Goal: Transaction & Acquisition: Subscribe to service/newsletter

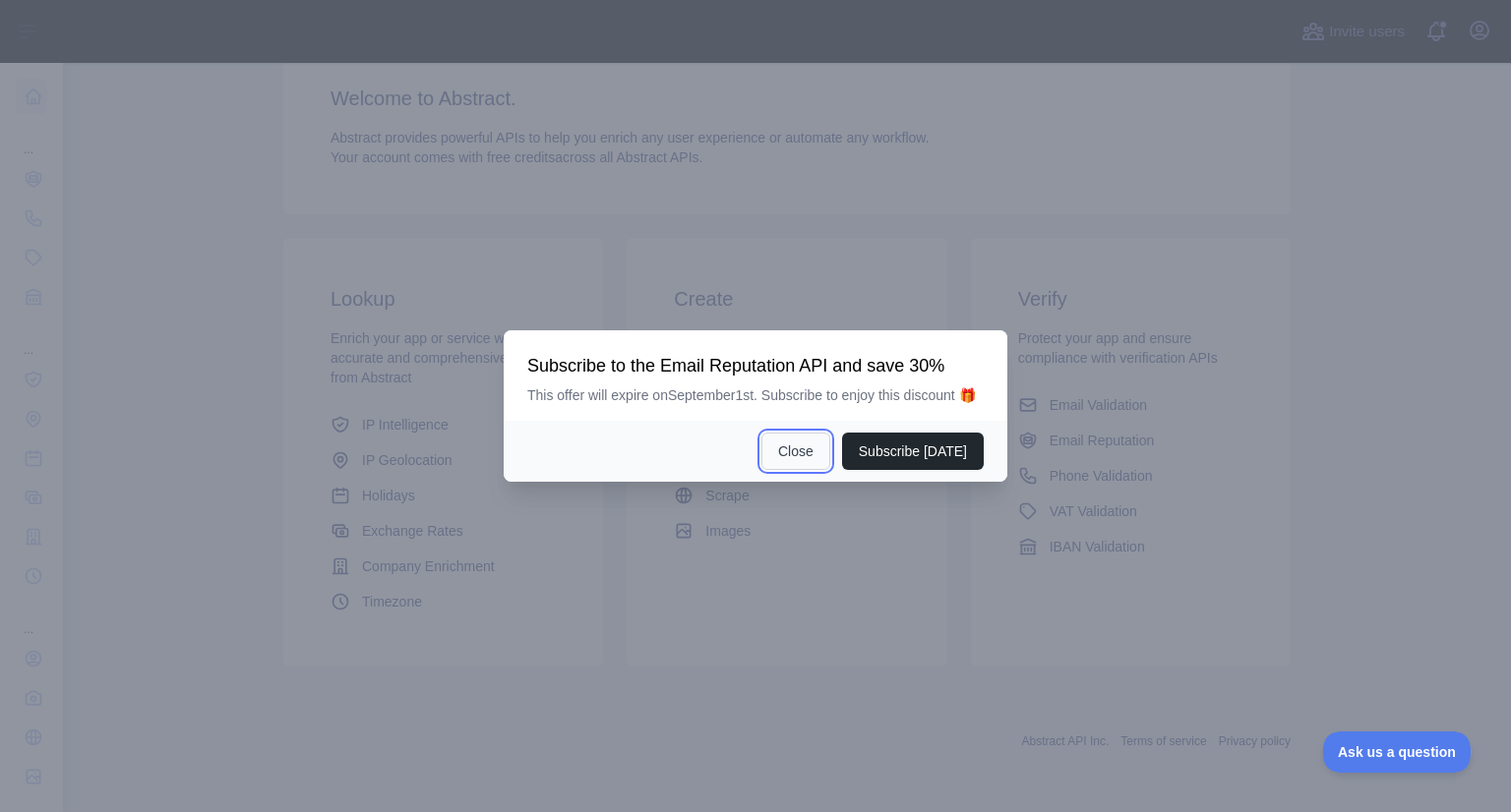
click at [815, 448] on button "Close" at bounding box center [795, 451] width 68 height 38
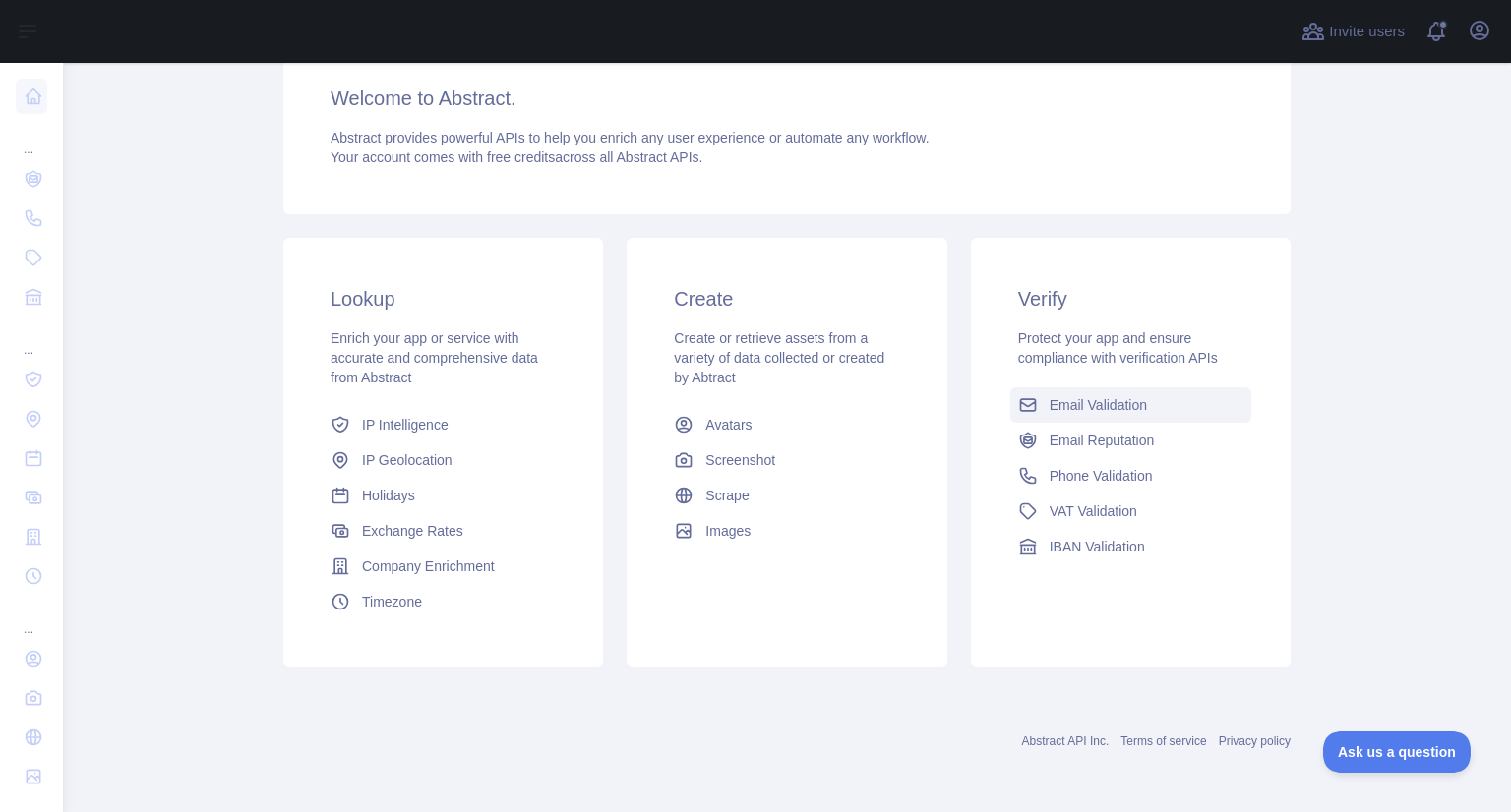
click at [1070, 404] on span "Email Validation" at bounding box center [1098, 406] width 97 height 20
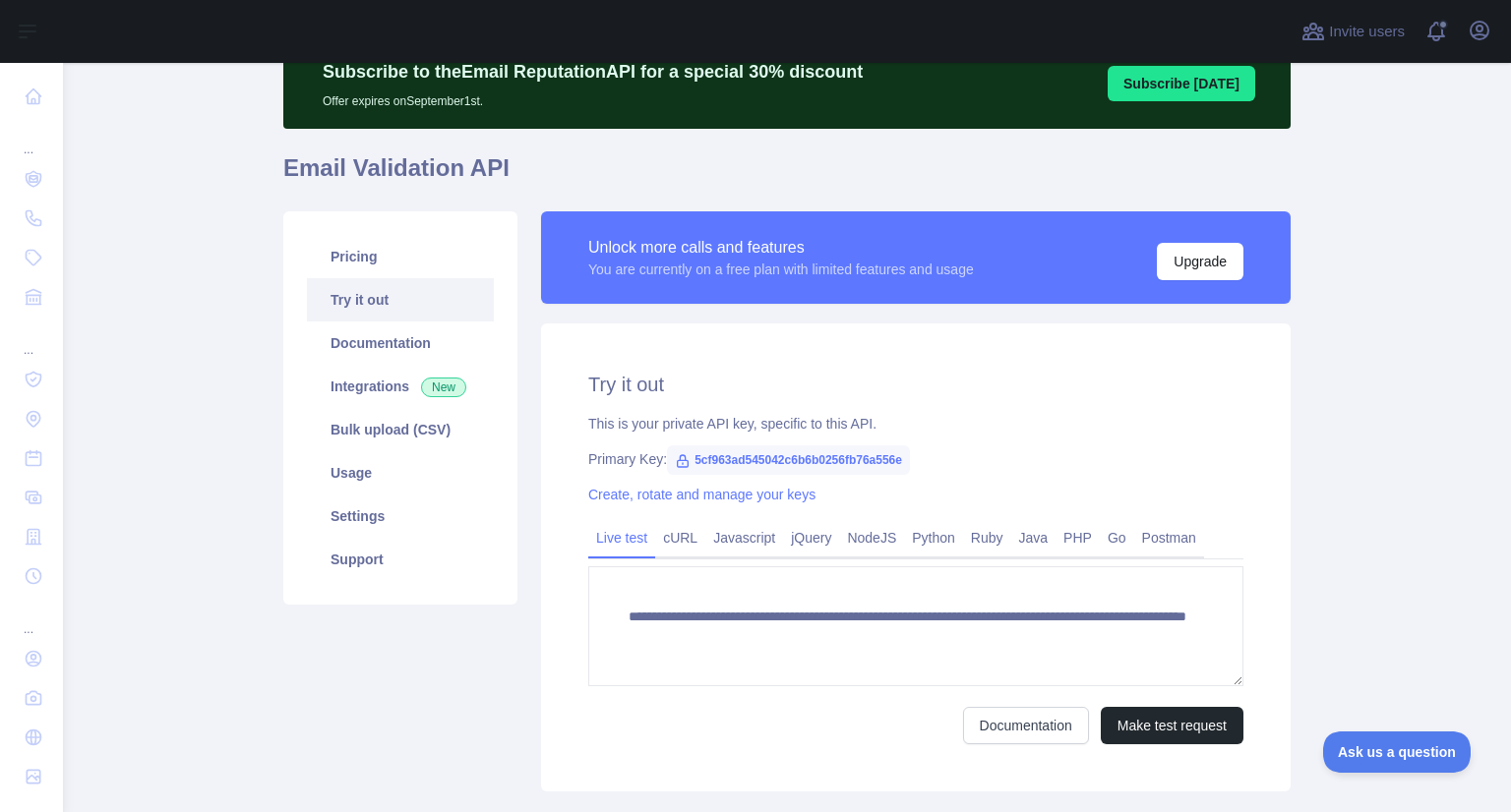
scroll to position [80, 0]
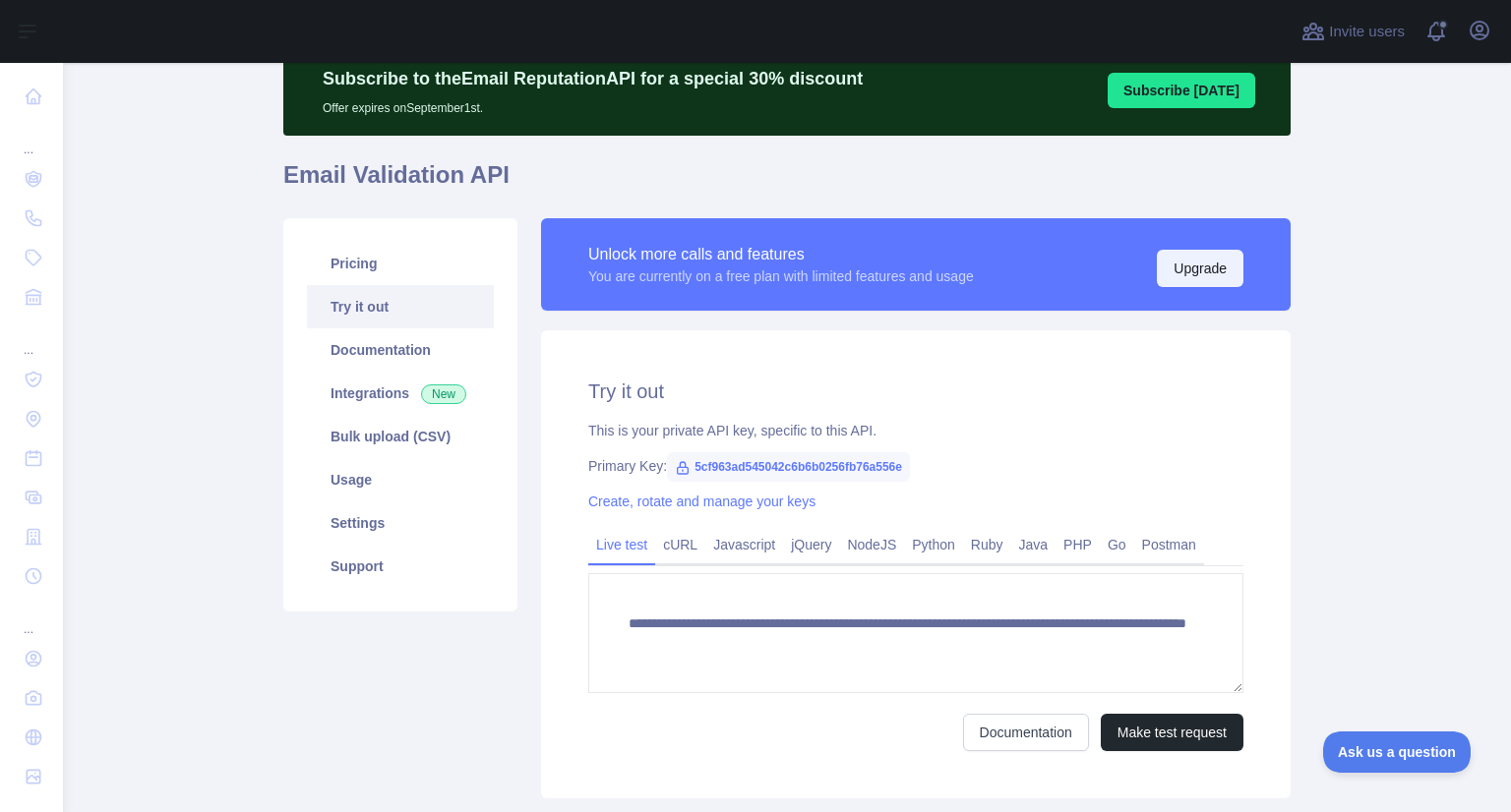
click at [1171, 275] on button "Upgrade" at bounding box center [1200, 269] width 86 height 38
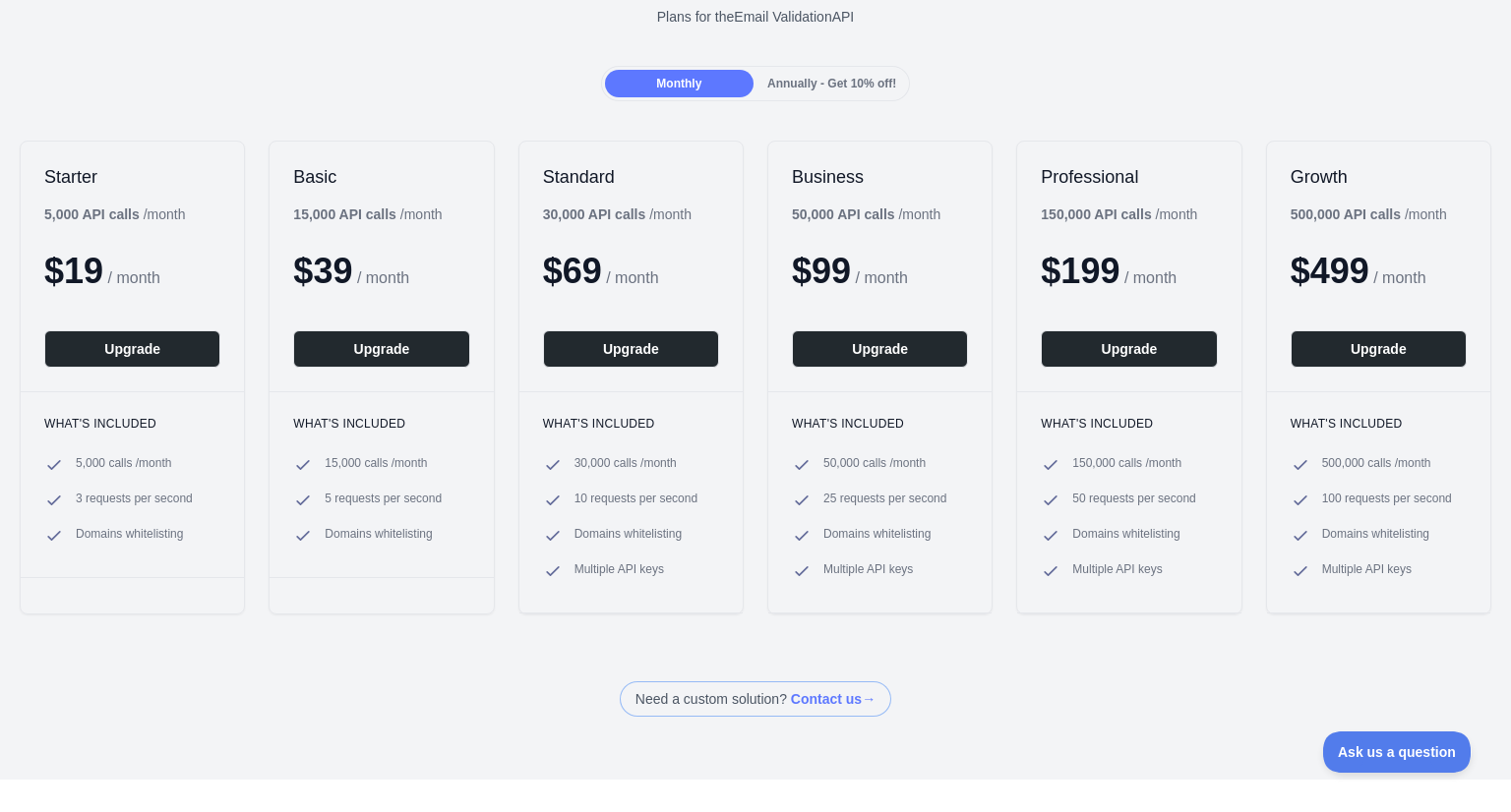
scroll to position [114, 0]
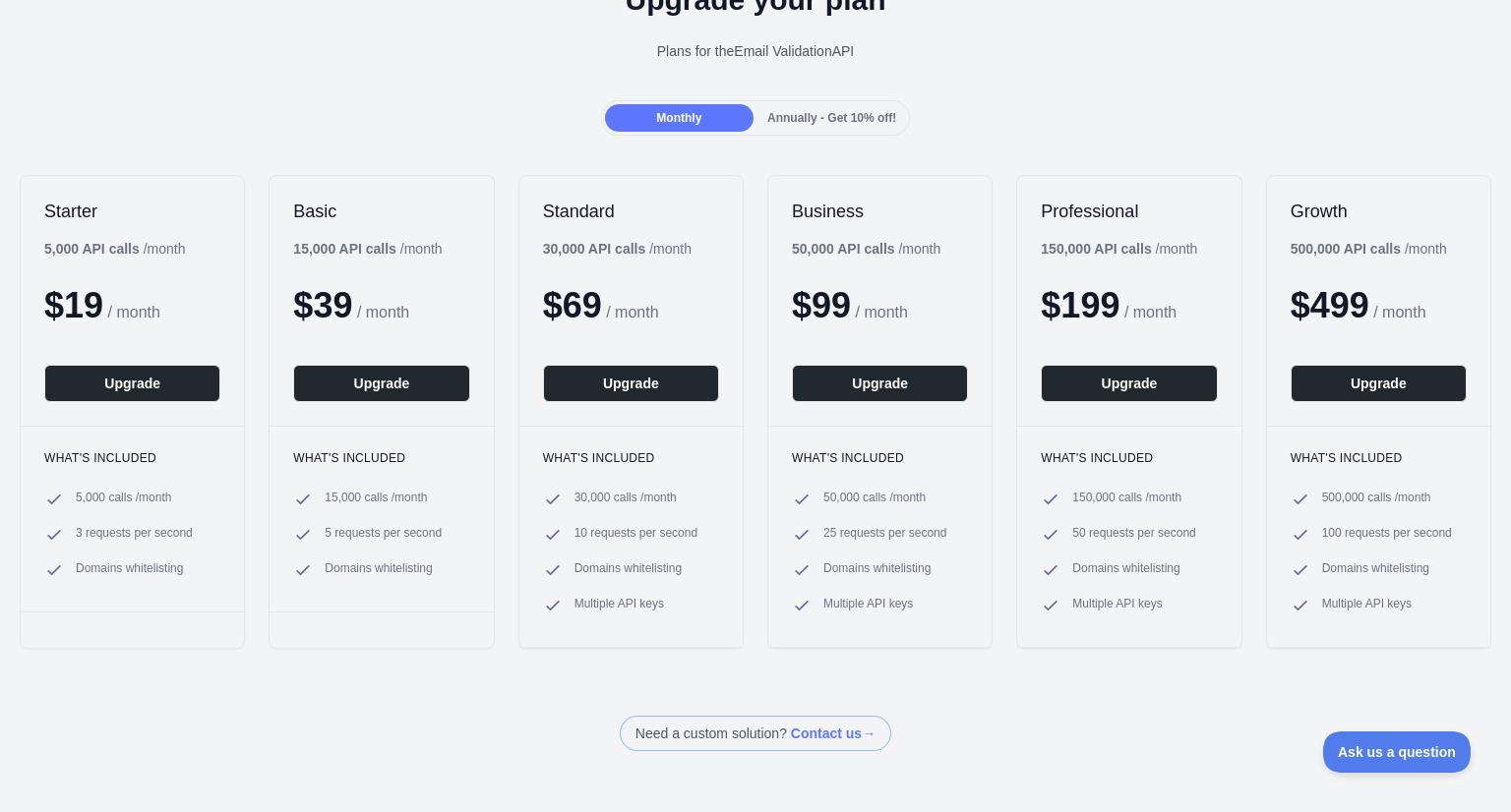
click at [836, 129] on div "Annually - Get 10% off!" at bounding box center [832, 118] width 149 height 28
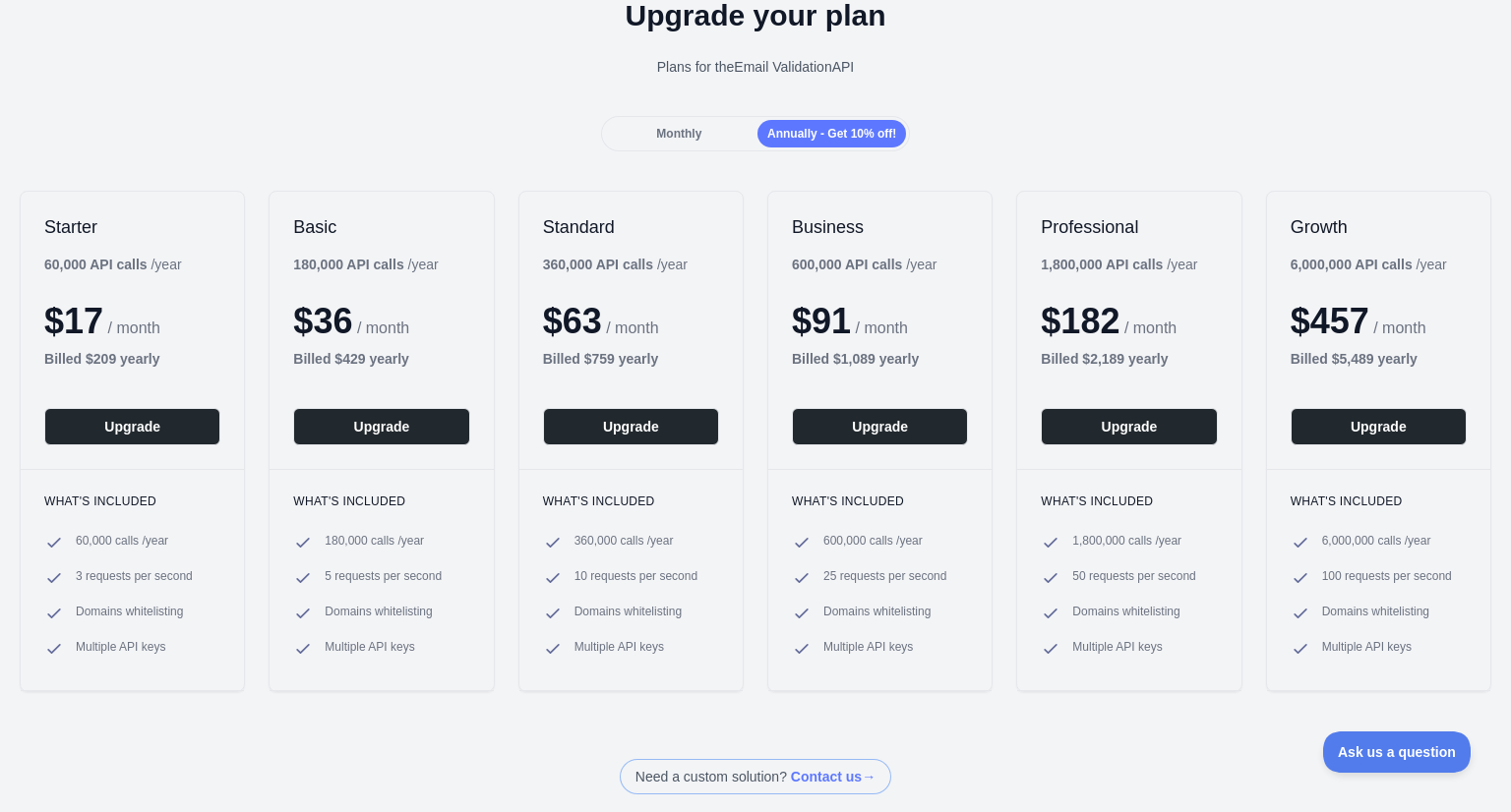
scroll to position [108, 0]
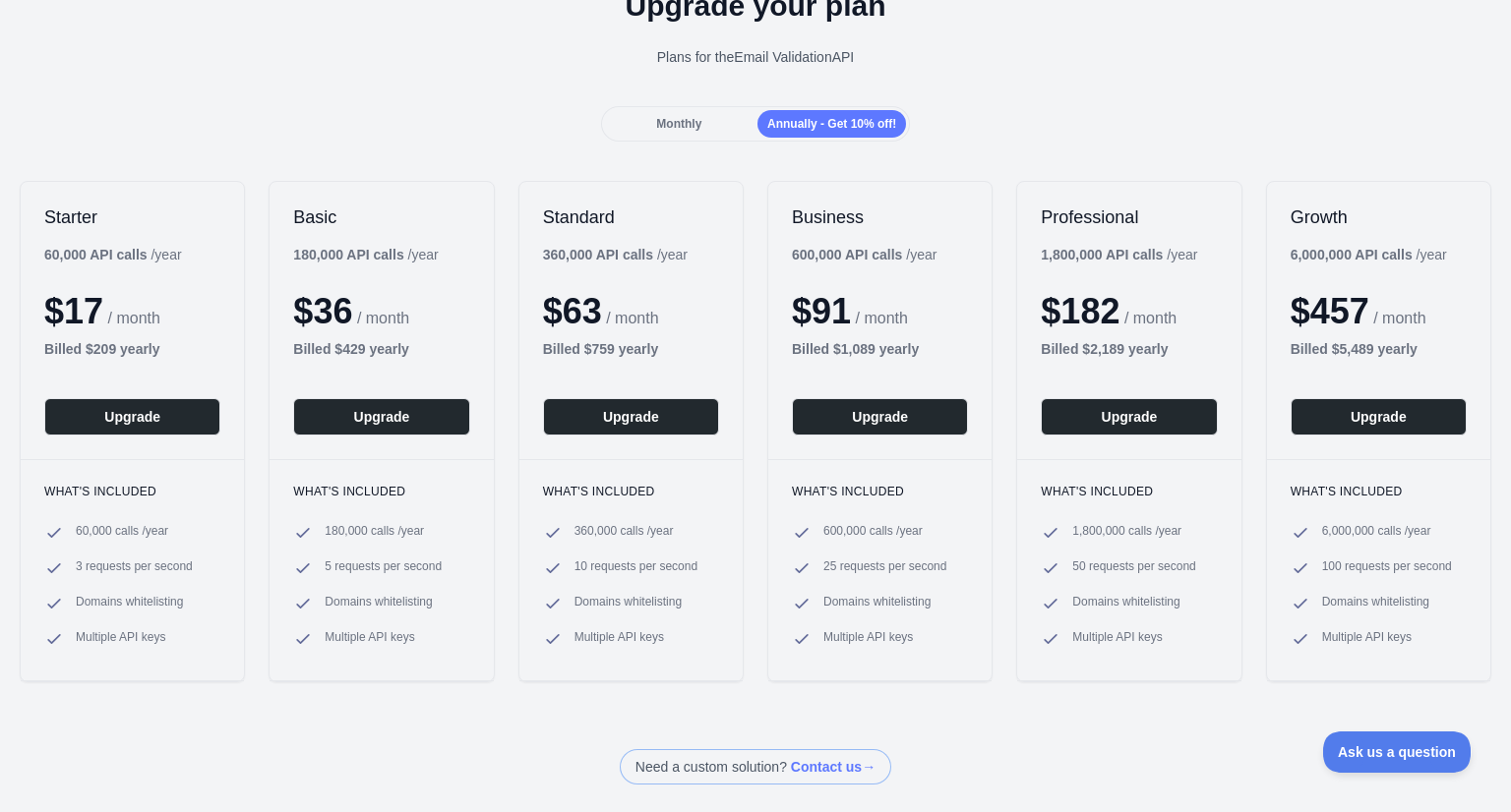
click at [1306, 537] on li "6,000,000 calls / year" at bounding box center [1378, 533] width 176 height 20
drag, startPoint x: 1417, startPoint y: 528, endPoint x: 1299, endPoint y: 540, distance: 118.6
click at [1299, 540] on li "6,000,000 calls / year" at bounding box center [1378, 533] width 176 height 20
click at [1416, 550] on ul "6,000,000 calls / year 100 requests per second Domains whitelisting Multiple AP…" at bounding box center [1378, 586] width 176 height 126
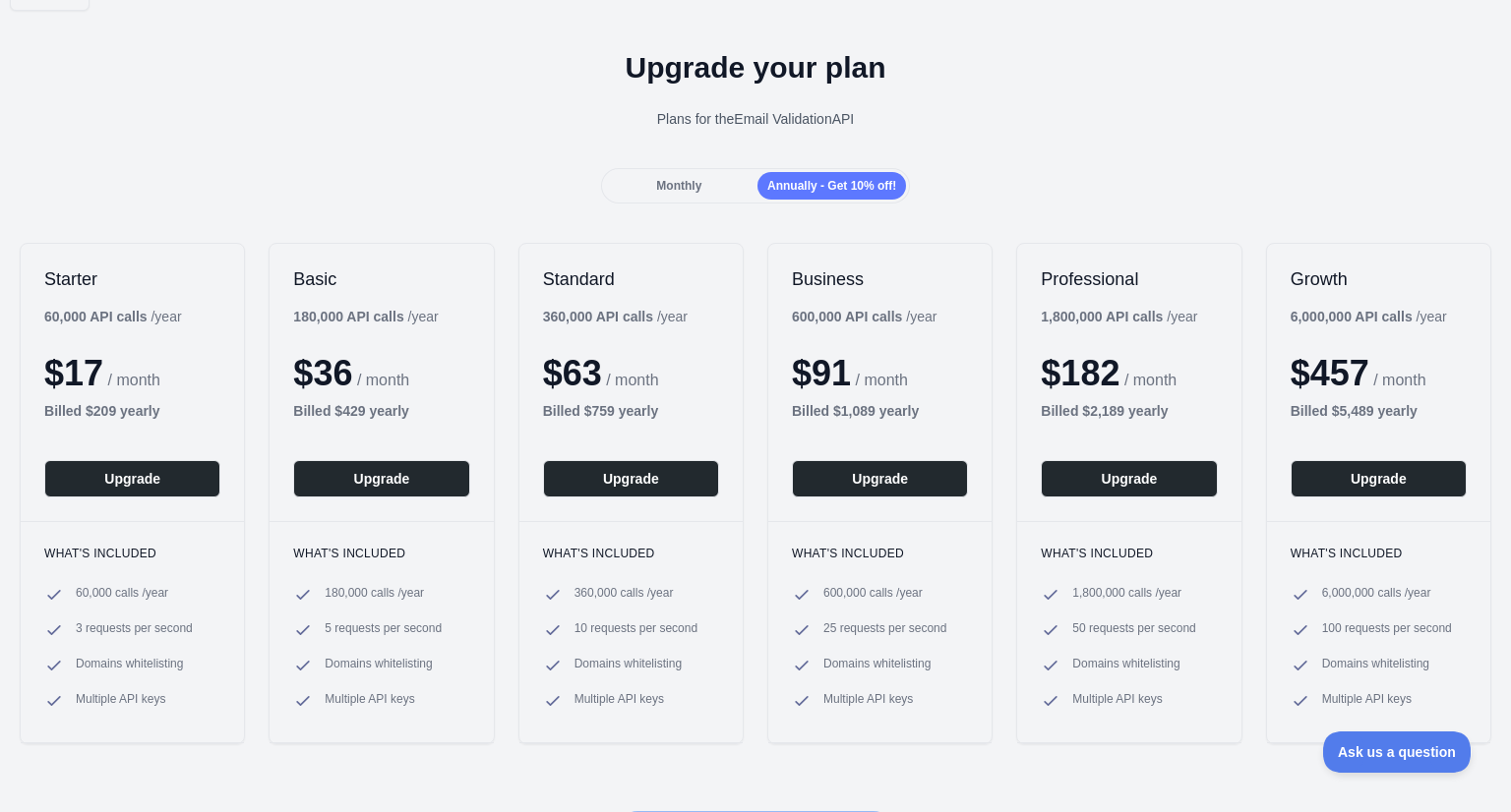
scroll to position [0, 0]
